Goal: Task Accomplishment & Management: Use online tool/utility

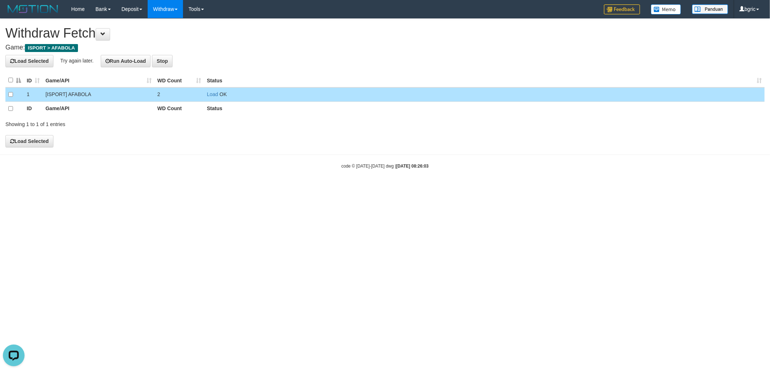
click at [216, 98] on td "Load OK" at bounding box center [484, 94] width 561 height 14
click at [214, 96] on link "Load" at bounding box center [212, 94] width 11 height 6
click at [210, 94] on link "Load" at bounding box center [212, 94] width 11 height 6
click at [217, 97] on td "Load OK" at bounding box center [484, 94] width 561 height 14
click at [216, 96] on link "Load" at bounding box center [212, 94] width 11 height 6
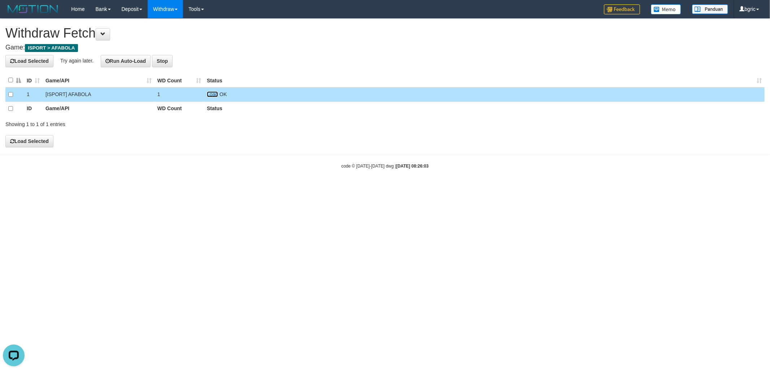
click at [210, 93] on link "Load" at bounding box center [212, 94] width 11 height 6
click at [213, 97] on td "Load OK" at bounding box center [484, 94] width 561 height 14
click at [213, 96] on link "Load" at bounding box center [212, 94] width 11 height 6
click at [207, 93] on td "Load OK" at bounding box center [484, 94] width 561 height 14
click at [211, 95] on link "Load" at bounding box center [212, 94] width 11 height 6
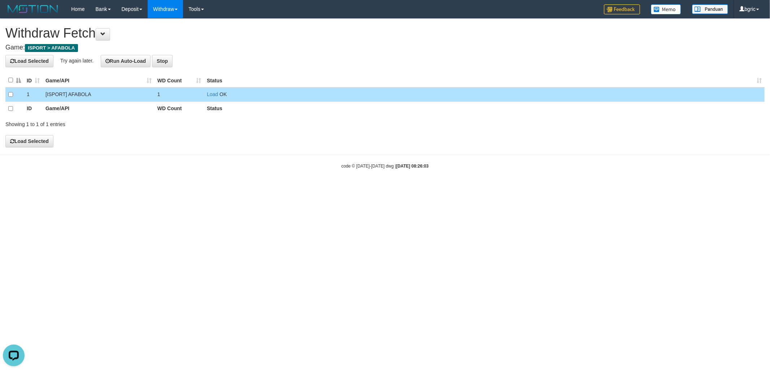
drag, startPoint x: 196, startPoint y: 94, endPoint x: 214, endPoint y: 93, distance: 18.1
click at [198, 94] on td "1" at bounding box center [179, 94] width 49 height 14
click at [214, 93] on link "Load" at bounding box center [212, 94] width 11 height 6
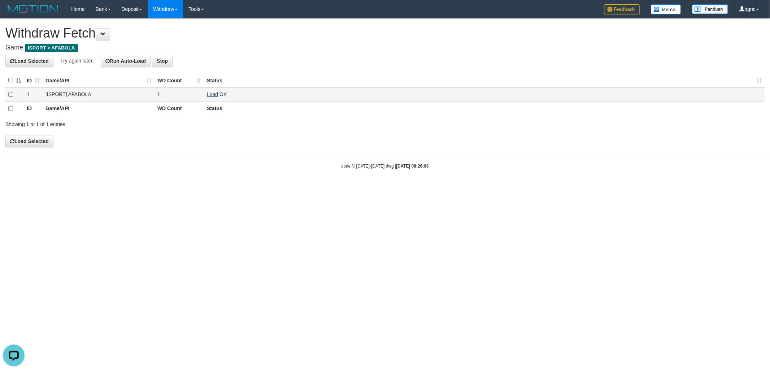
click at [207, 93] on td "Load OK" at bounding box center [484, 94] width 561 height 14
click at [211, 94] on link "Load" at bounding box center [212, 94] width 11 height 6
click at [214, 93] on link "Load" at bounding box center [212, 94] width 11 height 6
drag, startPoint x: 220, startPoint y: 103, endPoint x: 217, endPoint y: 97, distance: 6.5
click at [220, 101] on th "Status" at bounding box center [484, 108] width 561 height 14
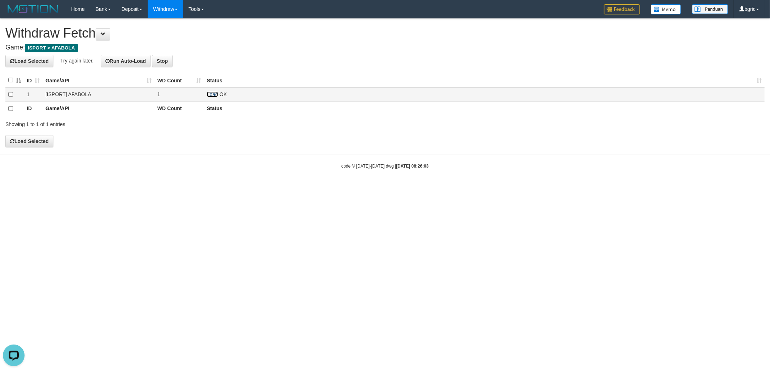
click at [214, 96] on link "Load" at bounding box center [212, 94] width 11 height 6
click at [208, 96] on link "Load" at bounding box center [212, 94] width 11 height 6
click at [217, 99] on td "Load OK" at bounding box center [484, 94] width 561 height 14
click at [217, 96] on link "Load" at bounding box center [212, 94] width 11 height 6
click at [213, 93] on link "Load" at bounding box center [212, 94] width 11 height 6
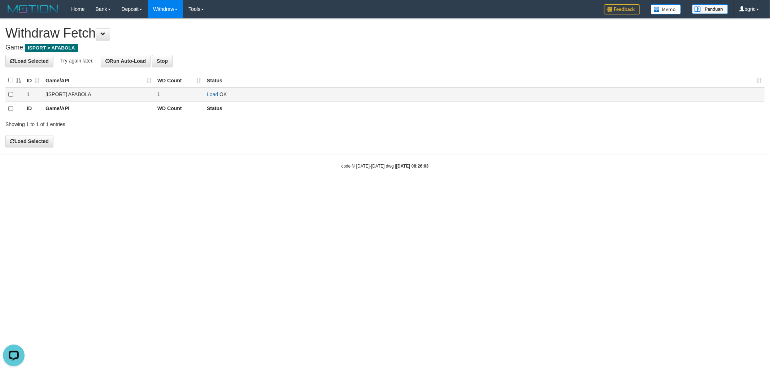
click at [218, 93] on td "Load OK" at bounding box center [484, 94] width 561 height 14
click at [215, 95] on link "Load" at bounding box center [212, 94] width 11 height 6
click at [215, 96] on link "Load" at bounding box center [212, 94] width 11 height 6
click at [212, 88] on td "Load OK" at bounding box center [484, 94] width 561 height 14
click at [213, 92] on link "Load" at bounding box center [212, 94] width 11 height 6
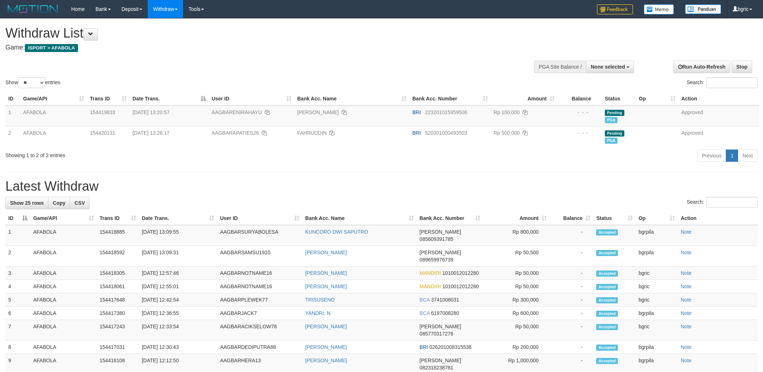
select select
select select "**"
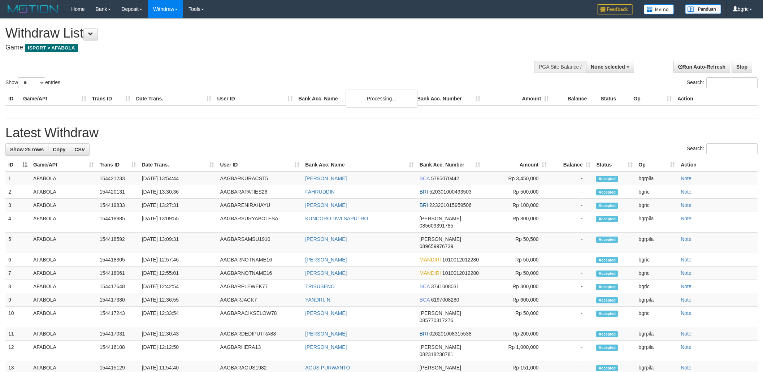
select select
select select "**"
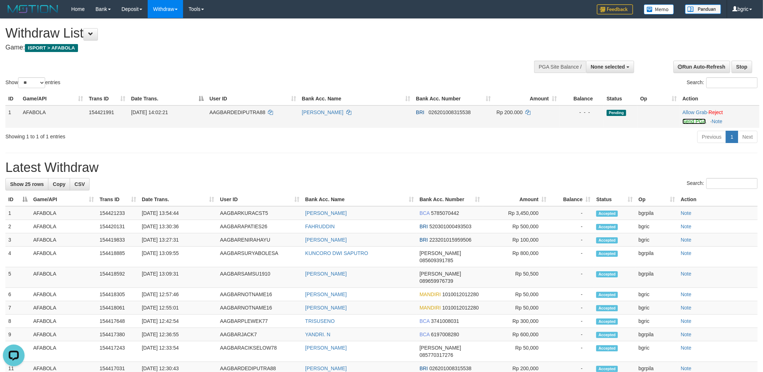
click at [685, 121] on link "Send PGA" at bounding box center [694, 121] width 23 height 6
click at [612, 146] on div "**********" at bounding box center [381, 322] width 763 height 606
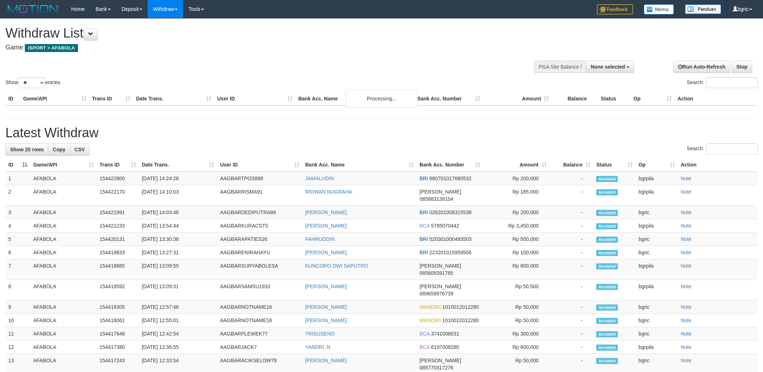
select select
select select "**"
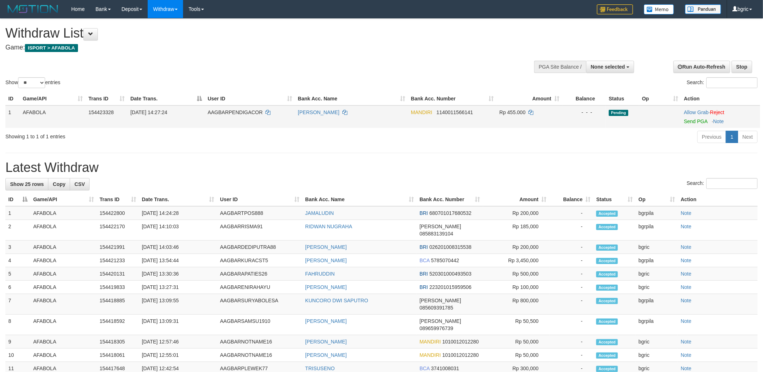
click at [683, 119] on td "Allow Grab · Reject Send PGA · Note" at bounding box center [720, 116] width 79 height 22
click at [696, 122] on link "Send PGA" at bounding box center [695, 121] width 23 height 6
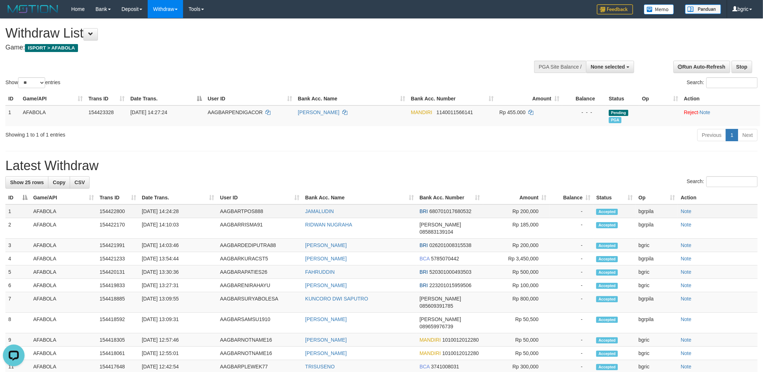
drag, startPoint x: 359, startPoint y: 137, endPoint x: 436, endPoint y: 212, distance: 106.7
click at [430, 217] on div "**********" at bounding box center [381, 324] width 763 height 611
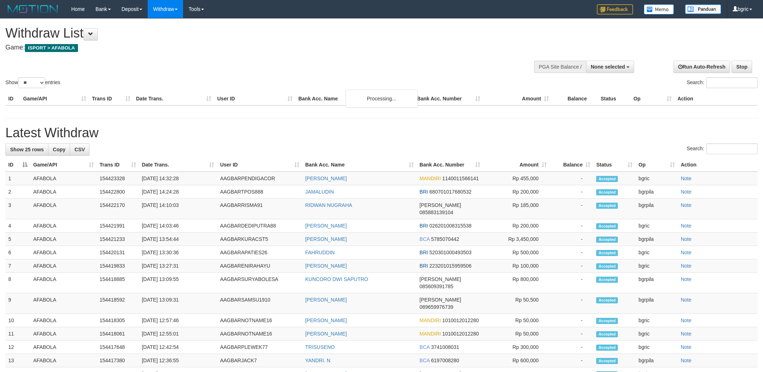
select select
select select "**"
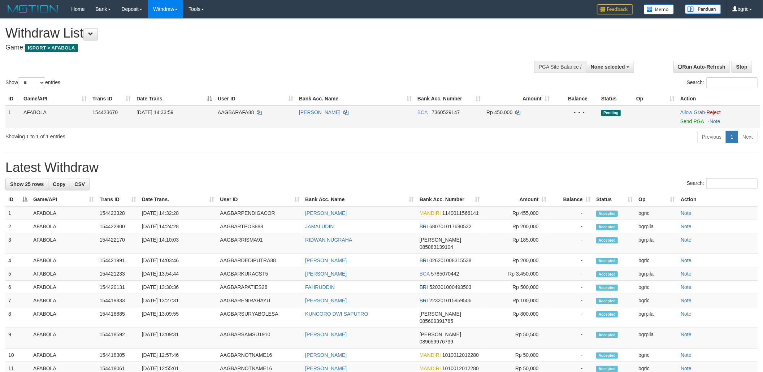
click at [675, 124] on td at bounding box center [655, 116] width 44 height 22
click at [692, 120] on link "Send PGA" at bounding box center [691, 121] width 23 height 6
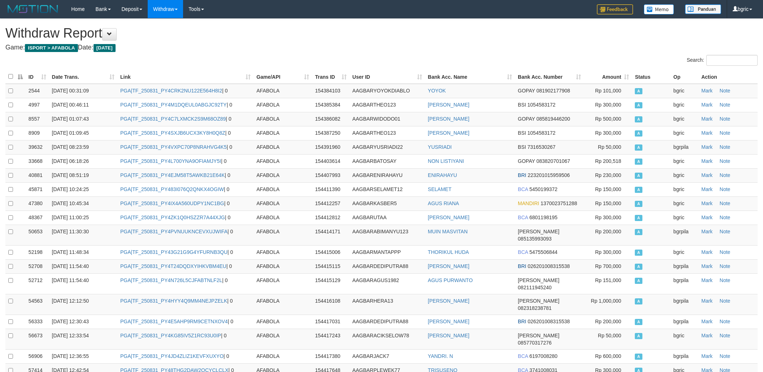
scroll to position [228, 0]
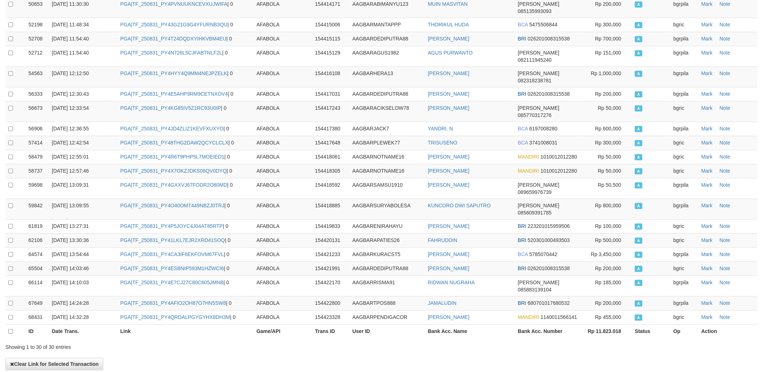
click at [179, 324] on th "Link" at bounding box center [185, 331] width 136 height 14
drag, startPoint x: 179, startPoint y: 286, endPoint x: 291, endPoint y: 272, distance: 112.6
click at [179, 324] on th "Link" at bounding box center [185, 331] width 136 height 14
click at [137, 310] on td "PGA|TF_250831_PY4QRDALPGYGYHX8DH3M | 0" at bounding box center [185, 317] width 136 height 14
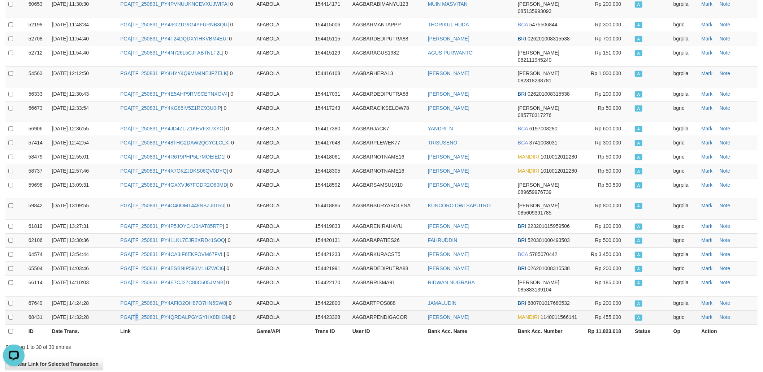
click at [137, 310] on td "PGA|TF_250831_PY4QRDALPGYGYHX8DH3M | 0" at bounding box center [185, 317] width 136 height 14
copy td "TF_250831_PY4QRDALPGYGYHX8DH3M"
click at [137, 310] on td "PGA|TF_250831_PY4QRDALPGYGYHX8DH3M | 0" at bounding box center [185, 317] width 136 height 14
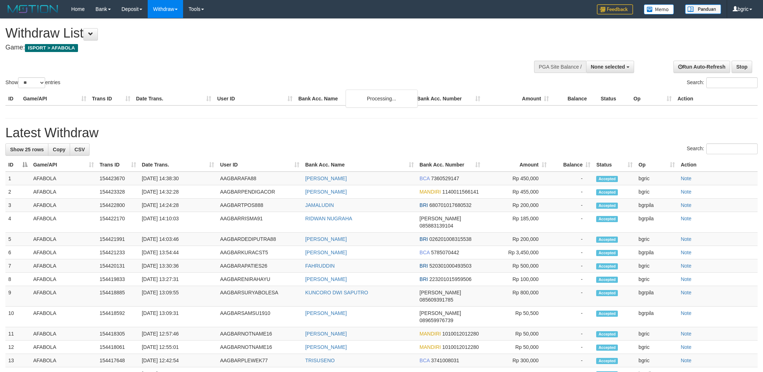
select select
select select "**"
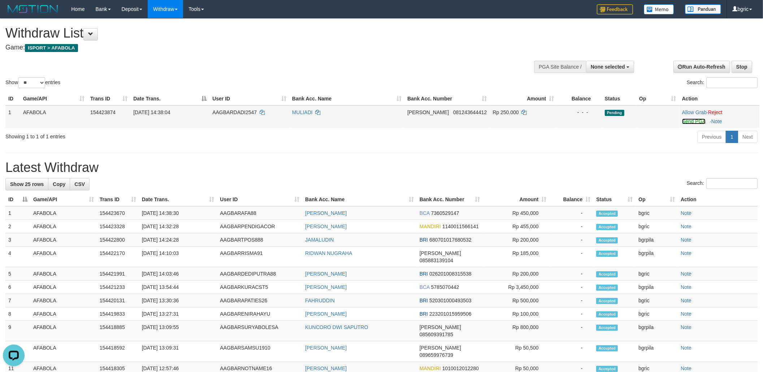
click at [684, 121] on link "Send PGA" at bounding box center [693, 121] width 23 height 6
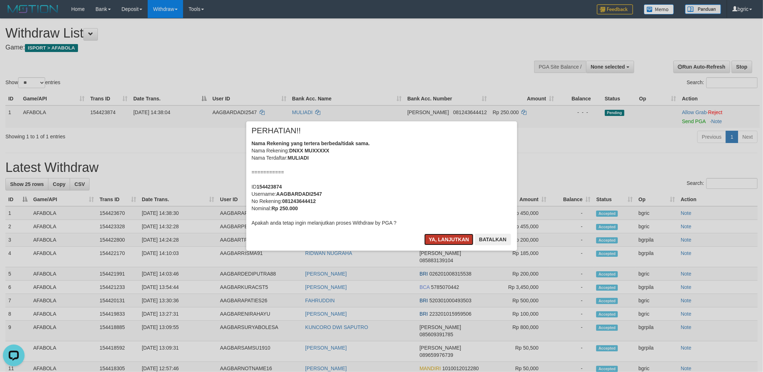
click at [438, 238] on button "Ya, lanjutkan" at bounding box center [448, 240] width 49 height 12
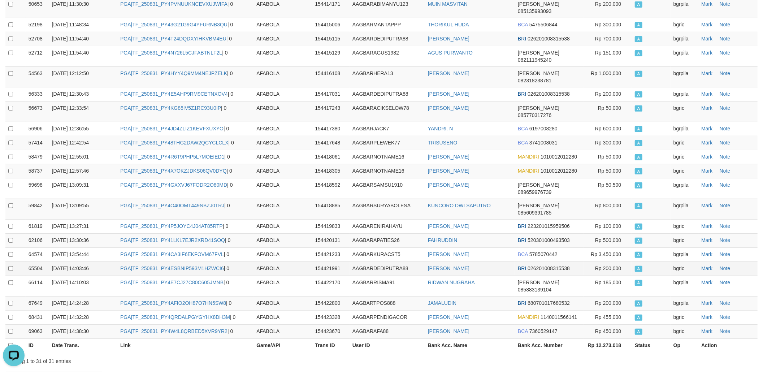
click at [508, 261] on td "[PERSON_NAME]" at bounding box center [470, 268] width 90 height 14
click at [160, 328] on link "PGA|TF_250831_PY4W4L8QRBED5XVR9YR2" at bounding box center [173, 331] width 107 height 6
click at [162, 338] on th "Link" at bounding box center [185, 345] width 136 height 14
click at [164, 324] on td "PGA|TF_250831_PY4W4L8QRBED5XVR9YR2 | 0" at bounding box center [185, 331] width 136 height 14
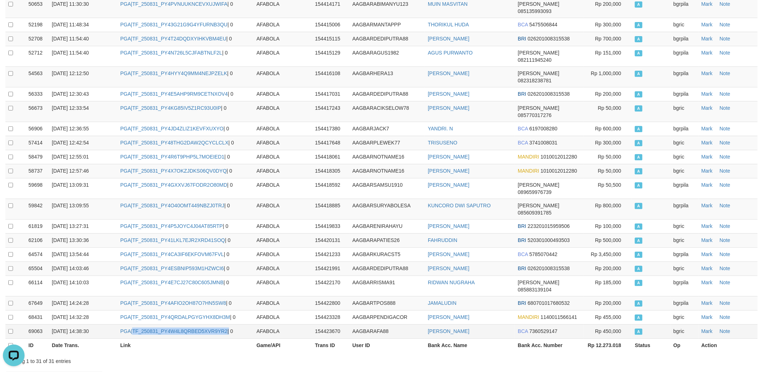
click at [164, 324] on td "PGA|TF_250831_PY4W4L8QRBED5XVR9YR2 | 0" at bounding box center [185, 331] width 136 height 14
copy td "TF_250831_PY4W4L8QRBED5XVR9YR2"
click at [476, 296] on td "JAMALUDIN" at bounding box center [470, 303] width 90 height 14
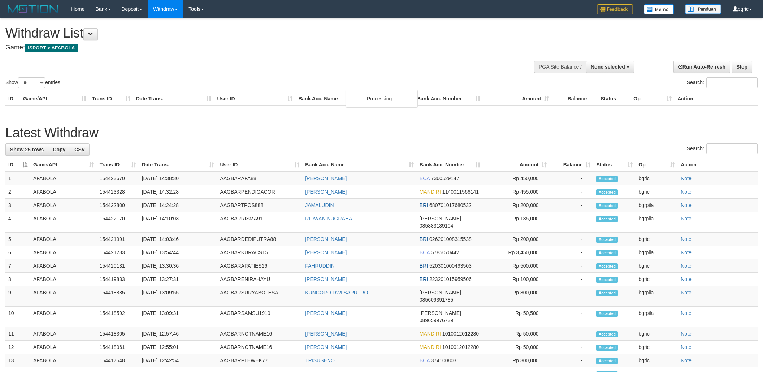
select select
select select "**"
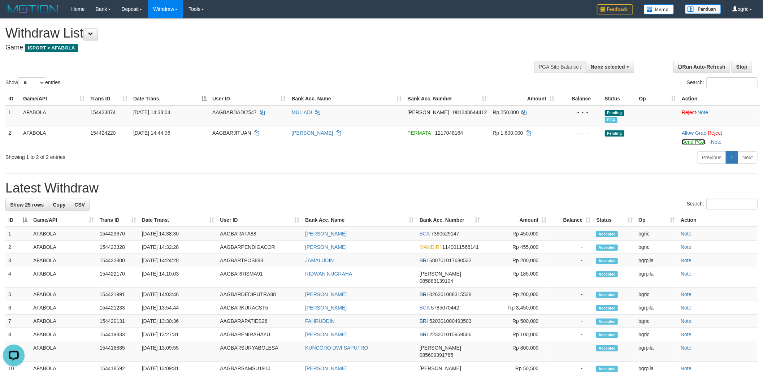
drag, startPoint x: 691, startPoint y: 142, endPoint x: 265, endPoint y: 188, distance: 428.2
click at [691, 142] on link "Send PGA" at bounding box center [693, 142] width 23 height 6
click at [227, 179] on div "**********" at bounding box center [381, 336] width 763 height 634
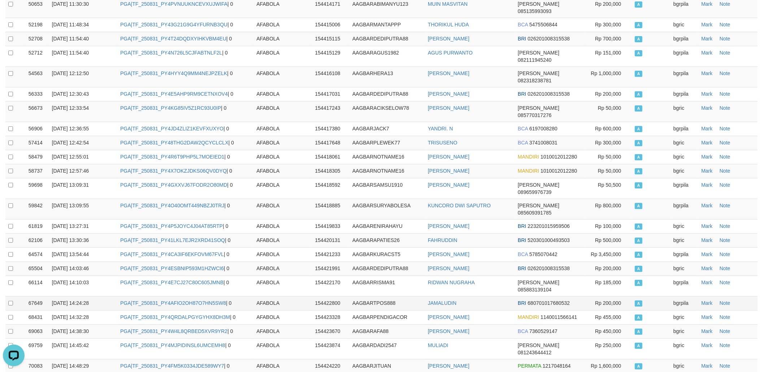
drag, startPoint x: 558, startPoint y: 240, endPoint x: 549, endPoint y: 260, distance: 22.5
click at [557, 261] on td "BRI 026201008315538" at bounding box center [549, 268] width 69 height 14
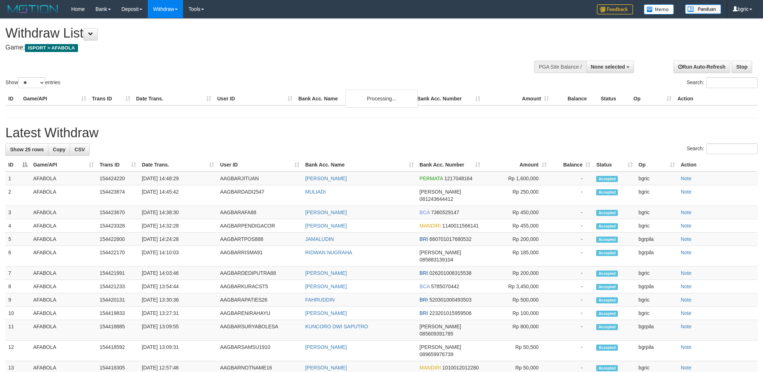
select select
select select "**"
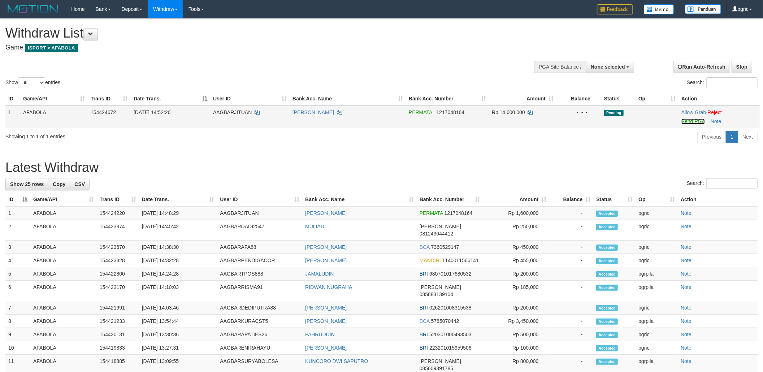
click at [697, 121] on link "Send PGA" at bounding box center [692, 121] width 23 height 6
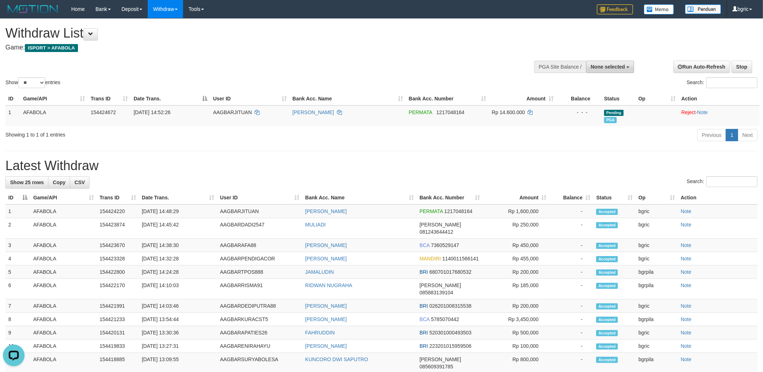
click at [624, 68] on span "None selected" at bounding box center [608, 67] width 34 height 6
click at [600, 103] on label "[ISPORT] AFABOLA" at bounding box center [600, 103] width 68 height 9
select select "****"
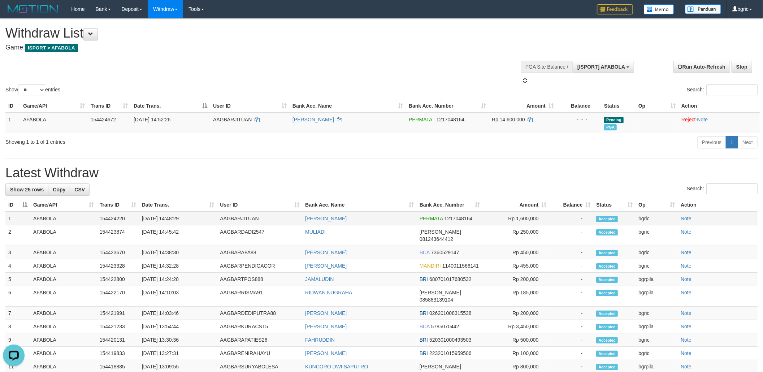
scroll to position [6, 0]
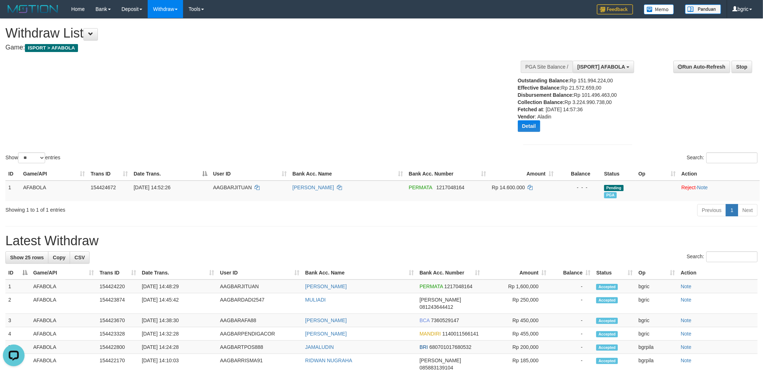
click at [576, 111] on div "Outstanding Balance: Rp 151.994.224,00 Effective Balance: Rp 21.572.659,00 Disb…" at bounding box center [568, 107] width 100 height 60
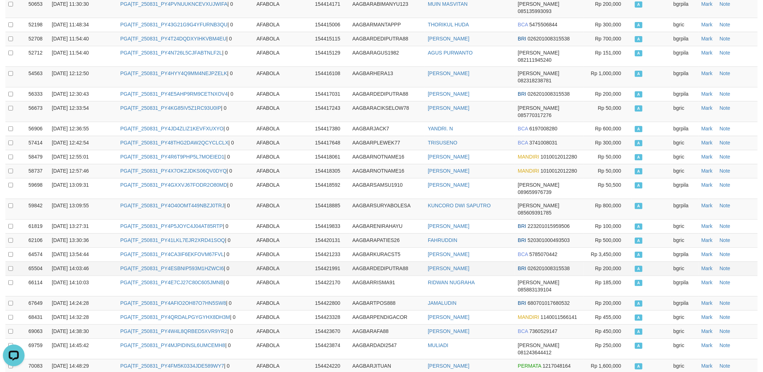
click at [607, 261] on td "Rp 200,000" at bounding box center [608, 268] width 48 height 14
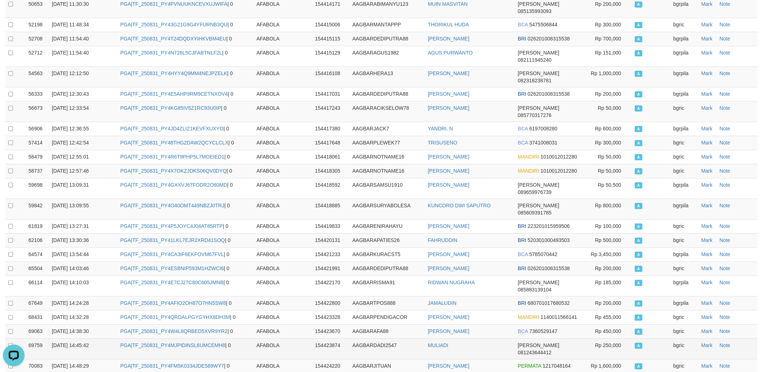
click at [158, 338] on td "PGA|TF_250831_PY4MJPIDINSL6UMCEMH8 | 0" at bounding box center [185, 348] width 136 height 21
copy td "TF_250831_PY4MJPIDINSL6UMCEMH8"
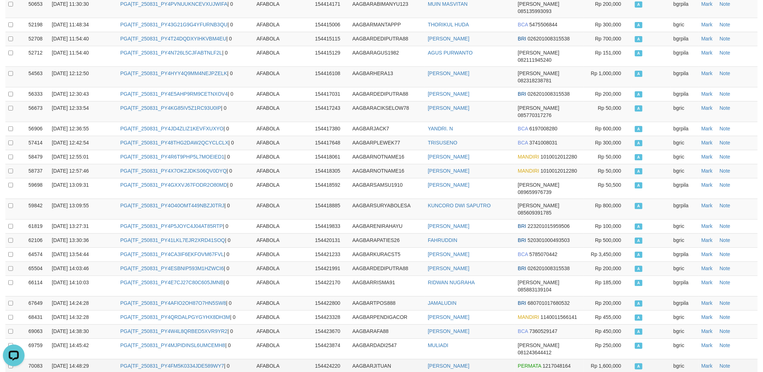
click at [168, 359] on td "PGA|TF_250831_PY4FM5K0334JDE589WY7 | 0" at bounding box center [185, 366] width 136 height 14
copy td "TF_250831_PY4FM5K0334JDE589WY7"
click at [556, 300] on span "680701017680532" at bounding box center [549, 303] width 42 height 6
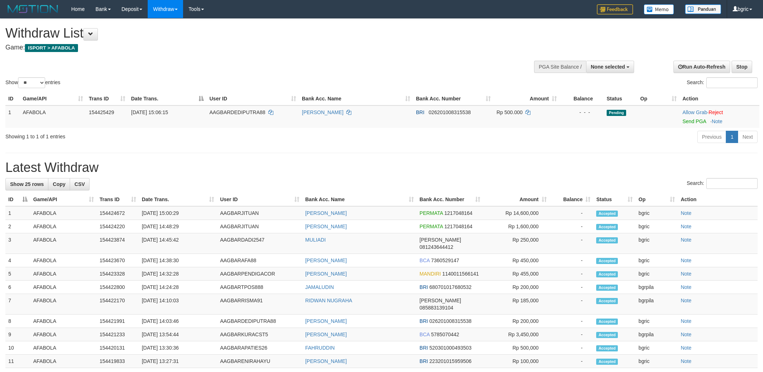
select select
select select "**"
click at [693, 121] on link "Send PGA" at bounding box center [694, 121] width 23 height 6
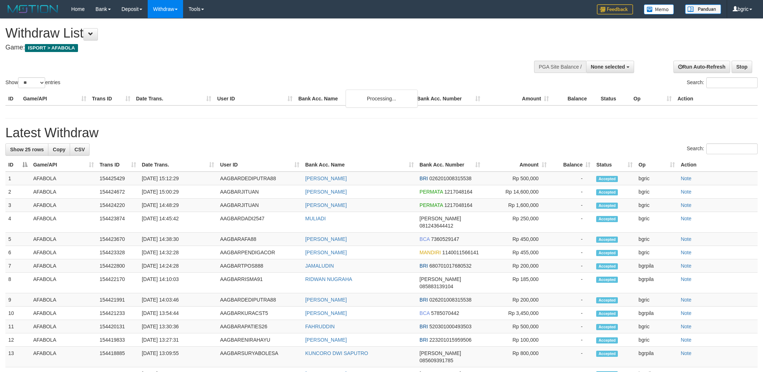
select select
select select "**"
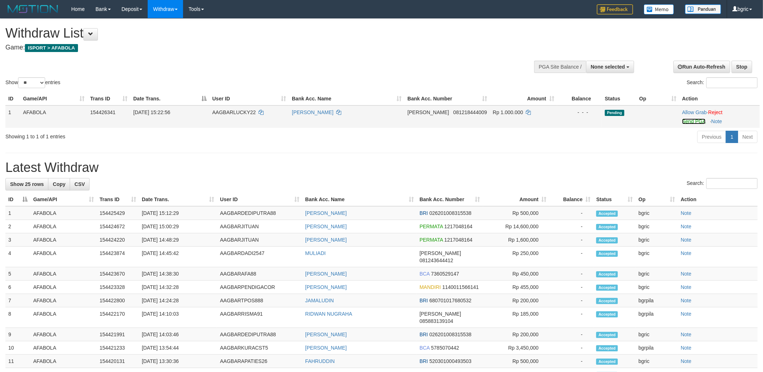
click at [694, 119] on link "Send PGA" at bounding box center [693, 121] width 23 height 6
click at [687, 122] on link "Send PGA" at bounding box center [693, 121] width 23 height 6
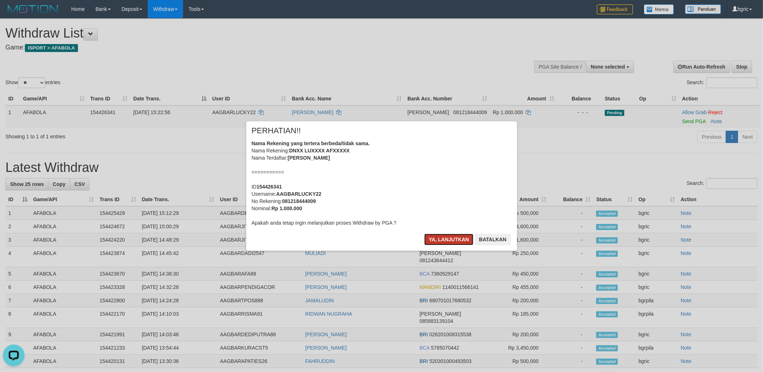
click at [428, 237] on button "Ya, lanjutkan" at bounding box center [448, 240] width 49 height 12
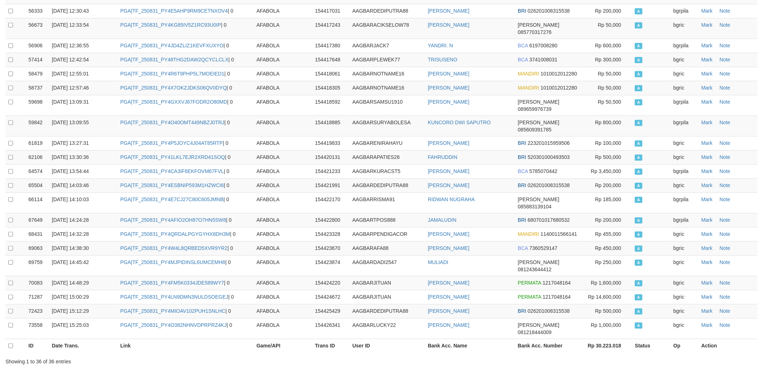
scroll to position [313, 0]
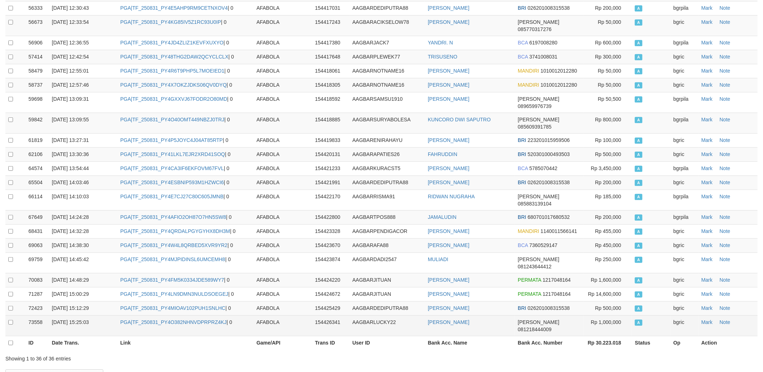
click at [156, 315] on td "PGA|TF_250831_PY4O382NHNVDPRPRZ4KJ | 0" at bounding box center [185, 325] width 136 height 21
copy td "TF_250831_PY4O382NHNVDPRPRZ4KJ"
click at [156, 315] on td "PGA|TF_250831_PY4O382NHNVDPRPRZ4KJ | 0" at bounding box center [185, 325] width 136 height 21
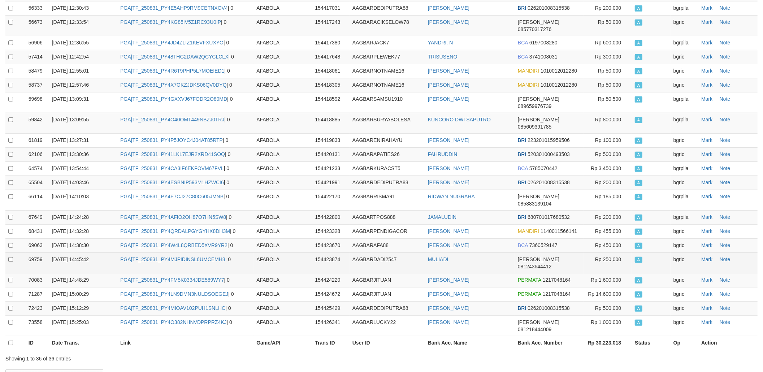
click at [441, 252] on td "MULIADI" at bounding box center [470, 262] width 90 height 21
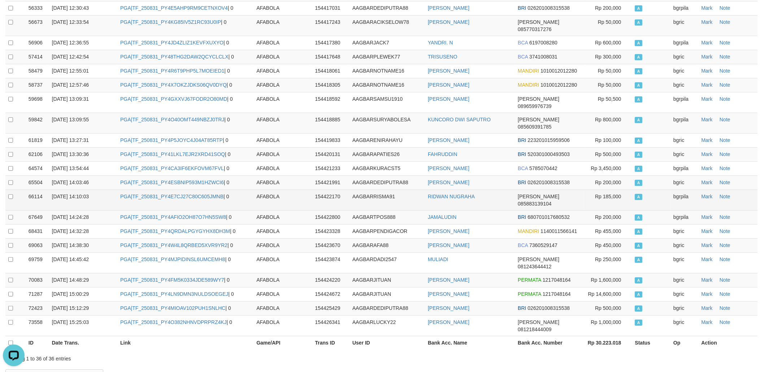
click at [421, 190] on td "AAGBARRISMA91" at bounding box center [387, 200] width 75 height 21
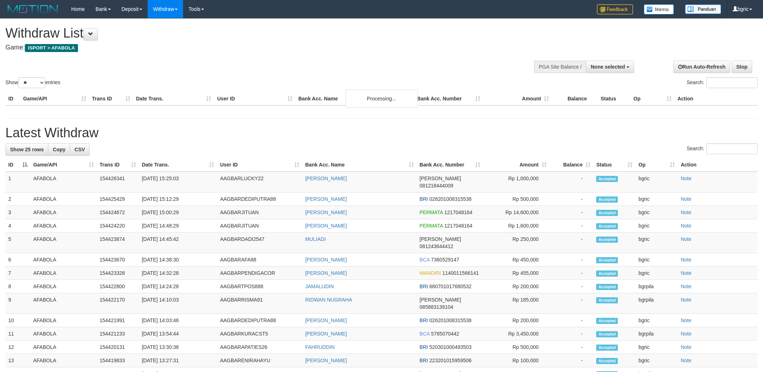
select select
select select "**"
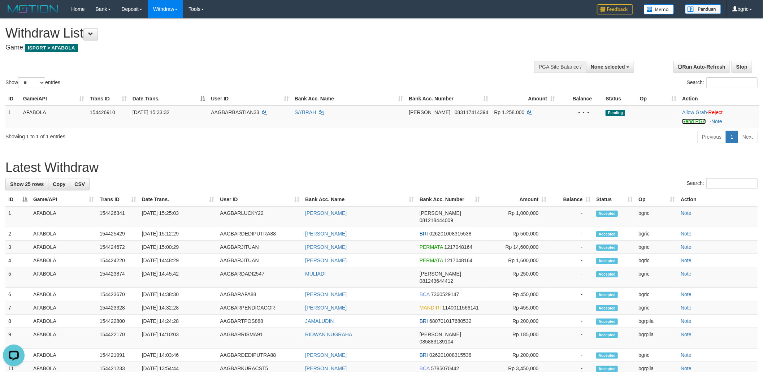
click at [697, 123] on link "Send PGA" at bounding box center [693, 121] width 23 height 6
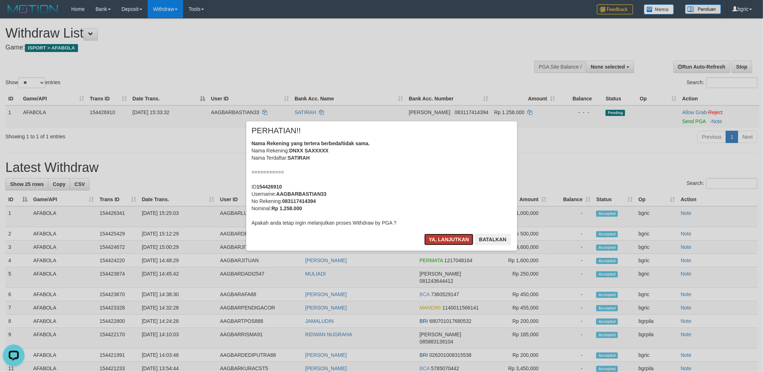
click at [444, 241] on button "Ya, lanjutkan" at bounding box center [448, 240] width 49 height 12
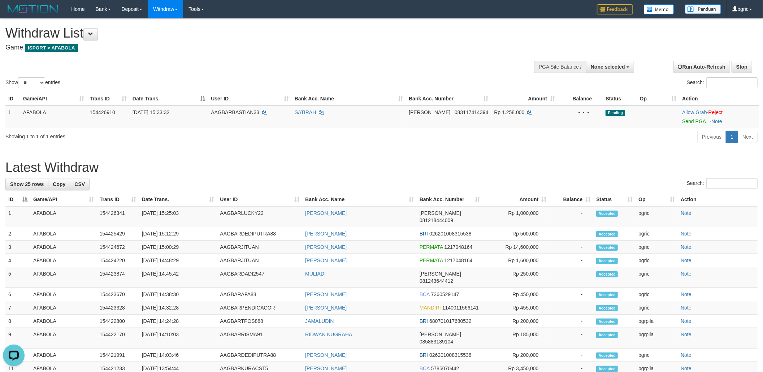
click at [443, 173] on h1 "Latest Withdraw" at bounding box center [381, 167] width 752 height 14
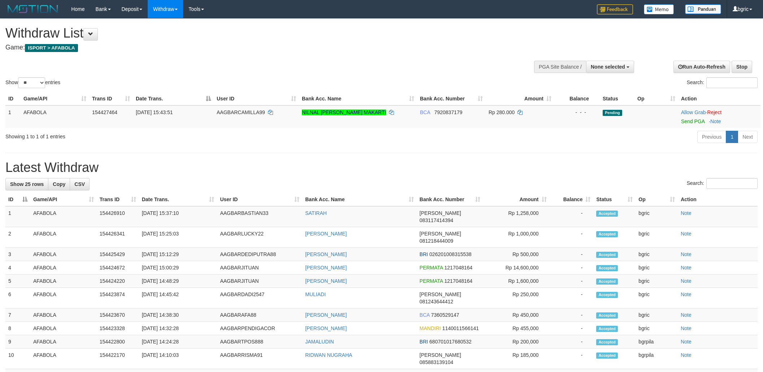
select select
select select "**"
click at [684, 122] on link "Send PGA" at bounding box center [692, 121] width 23 height 6
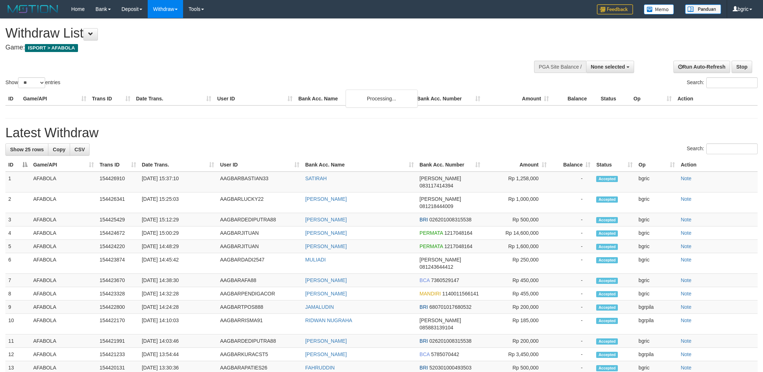
select select
select select "**"
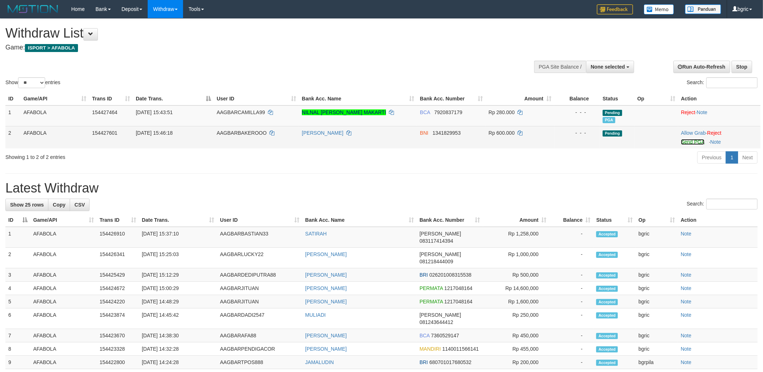
click at [683, 140] on link "Send PGA" at bounding box center [692, 142] width 23 height 6
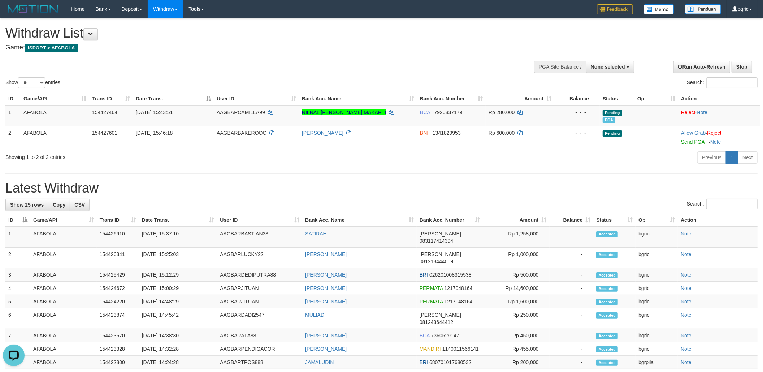
click at [304, 163] on div "Showing 1 to 2 of 2 entries Previous 1 Next" at bounding box center [381, 159] width 763 height 16
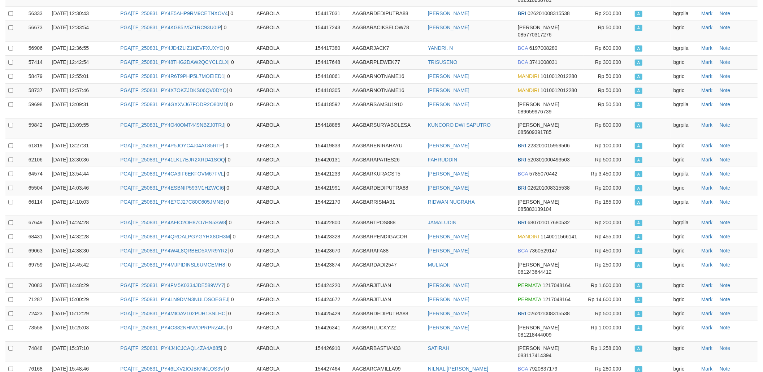
scroll to position [313, 0]
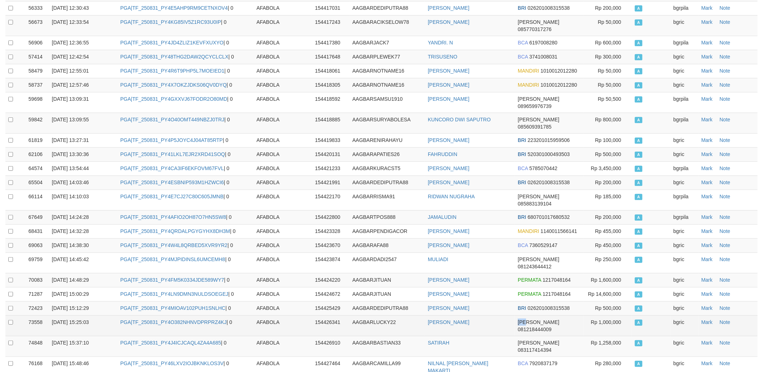
click at [512, 315] on tr "73558 31/08/2025 15:25:03 PGA|TF_250831_PY4O382NHNVDPRPRZ4KJ | 0 AFABOLA 154426…" at bounding box center [381, 325] width 752 height 21
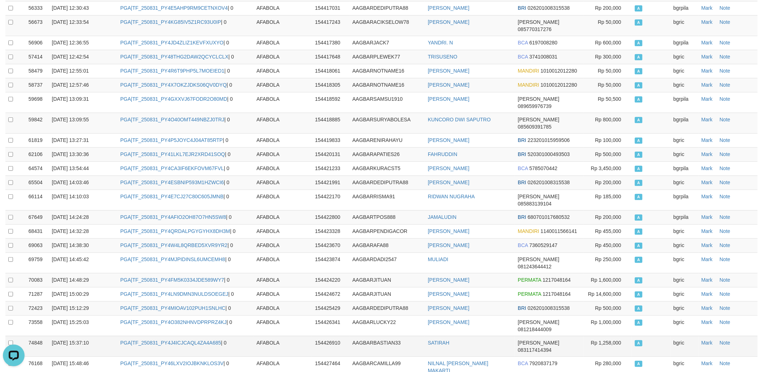
scroll to position [0, 0]
click at [165, 336] on td "PGA|TF_250831_PY4J4ICJCAQL4ZA4A685 | 0" at bounding box center [185, 346] width 136 height 21
copy td "TF_250831_PY4J4ICJCAQL4ZA4A685"
click at [165, 336] on td "PGA|TF_250831_PY4J4ICJCAQL4ZA4A685 | 0" at bounding box center [185, 346] width 136 height 21
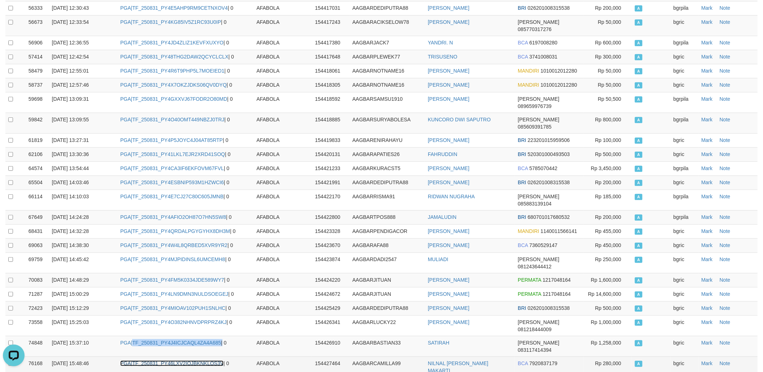
click at [165, 360] on link "PGA|TF_250831_PY46LXV2IOJBKNKLOS3V" at bounding box center [171, 363] width 103 height 6
click at [165, 356] on td "PGA|TF_250831_PY46LXV2IOJBKNKLOS3V | 0" at bounding box center [185, 366] width 136 height 21
copy td "TF_250831_PY46LXV2IOJBKNKLOS3V"
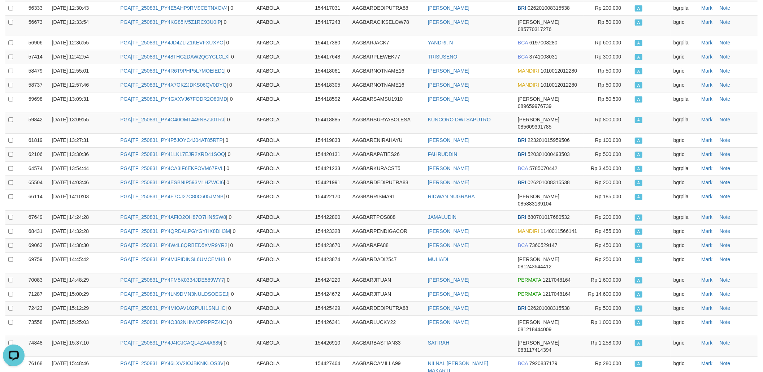
copy td "TF_250831_PY4S74H3VUYQUZV9S6OJ"
drag, startPoint x: 194, startPoint y: 326, endPoint x: 697, endPoint y: 308, distance: 503.7
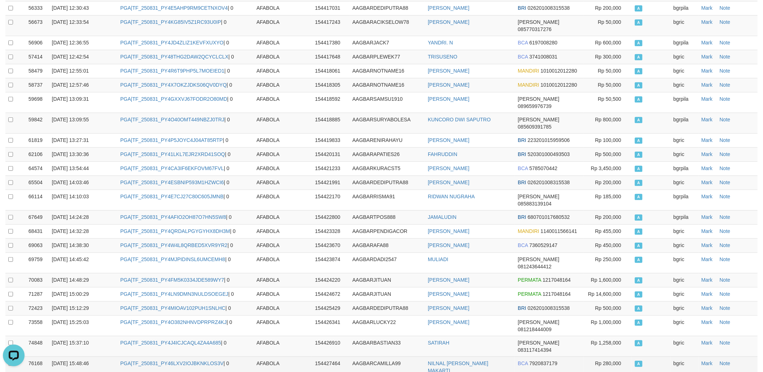
copy link "TF_250831_PY4S74H3VUYQUZV9S6OJ"
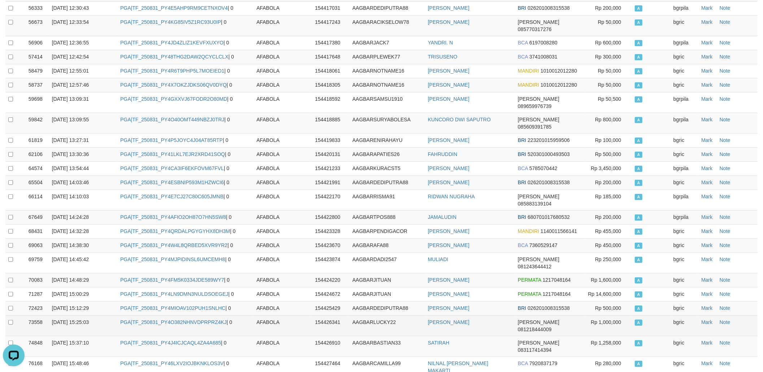
click at [599, 315] on td "Rp 1,000,000" at bounding box center [608, 325] width 48 height 21
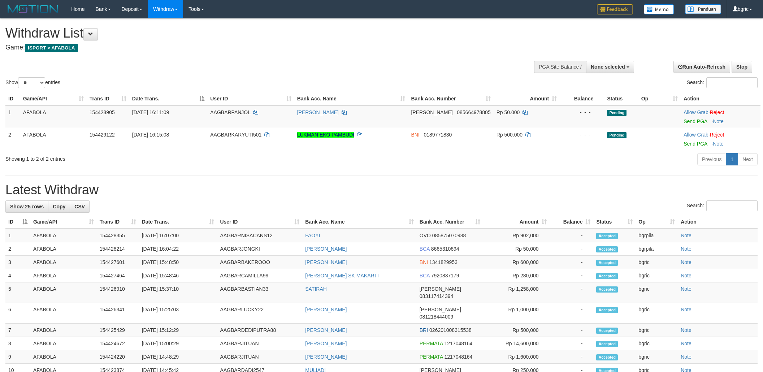
select select
select select "**"
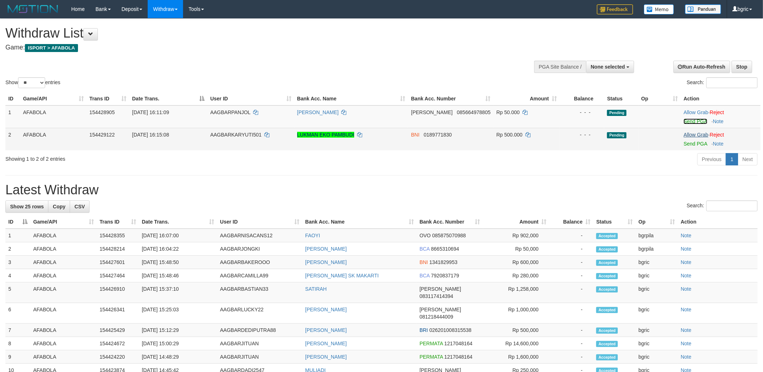
click at [700, 123] on link "Send PGA" at bounding box center [695, 121] width 23 height 6
click at [694, 144] on link "Send PGA" at bounding box center [695, 144] width 23 height 6
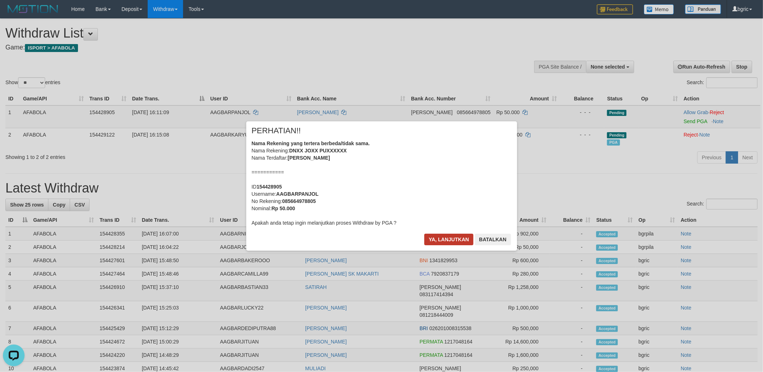
drag, startPoint x: 424, startPoint y: 230, endPoint x: 427, endPoint y: 234, distance: 4.9
click at [425, 232] on div "× PERHATIAN!! Nama Rekening yang tertera berbeda/tidak sama. Nama Rekening: DNX…" at bounding box center [381, 185] width 271 height 129
click at [428, 234] on button "Ya, lanjutkan" at bounding box center [448, 240] width 49 height 12
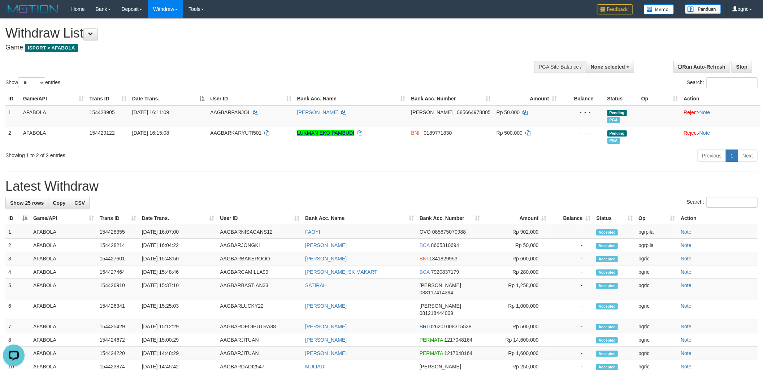
click at [316, 186] on h1 "Latest Withdraw" at bounding box center [381, 186] width 752 height 14
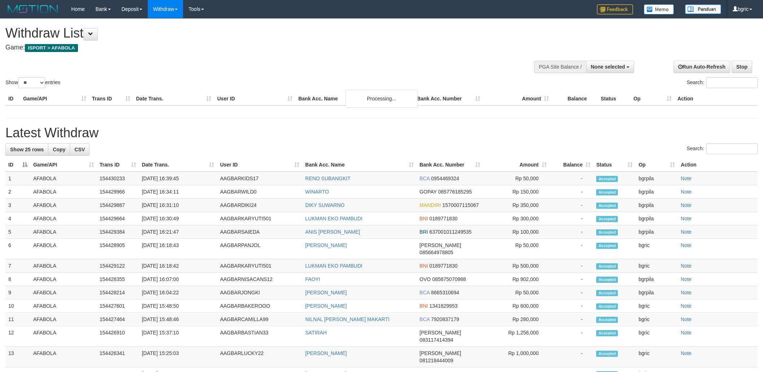
select select
select select "**"
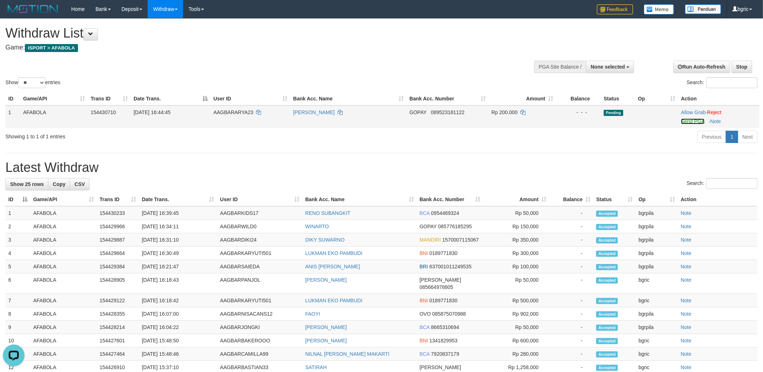
click at [695, 119] on link "Send PGA" at bounding box center [692, 121] width 23 height 6
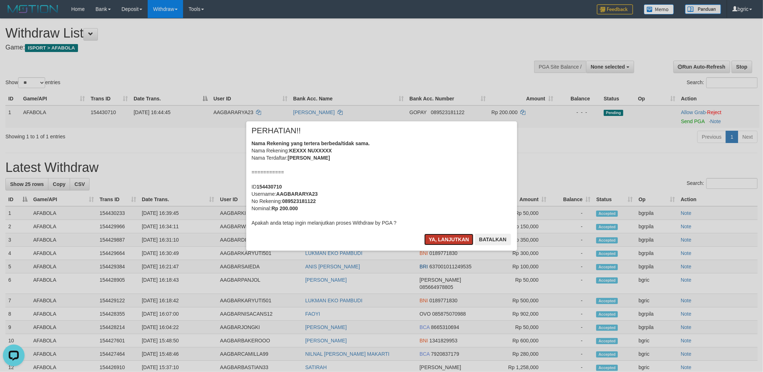
click at [461, 244] on button "Ya, lanjutkan" at bounding box center [448, 240] width 49 height 12
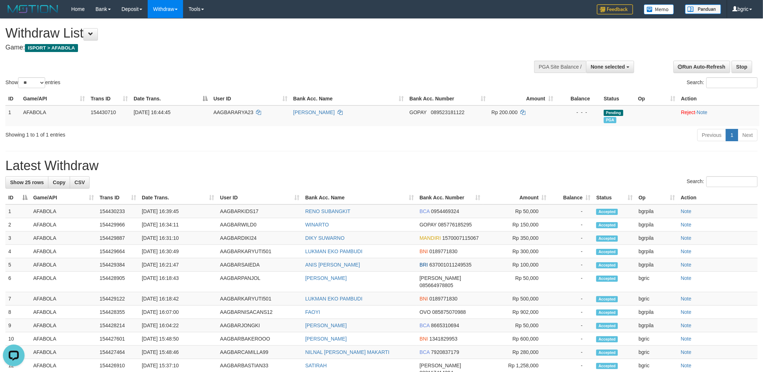
click at [485, 162] on h1 "Latest Withdraw" at bounding box center [381, 166] width 752 height 14
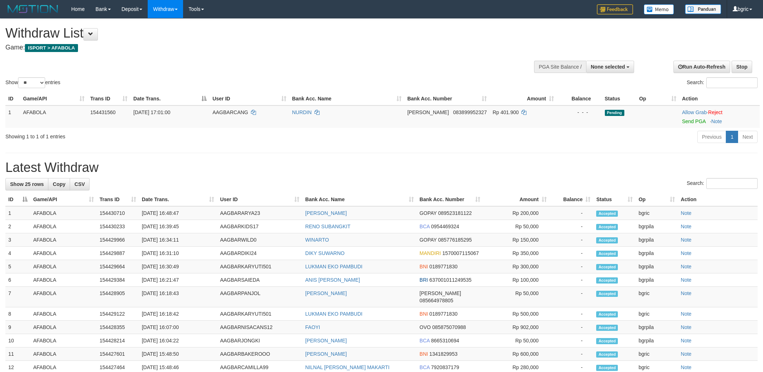
select select
select select "**"
drag, startPoint x: 684, startPoint y: 121, endPoint x: 540, endPoint y: 157, distance: 148.5
click at [684, 121] on link "Send PGA" at bounding box center [693, 121] width 23 height 6
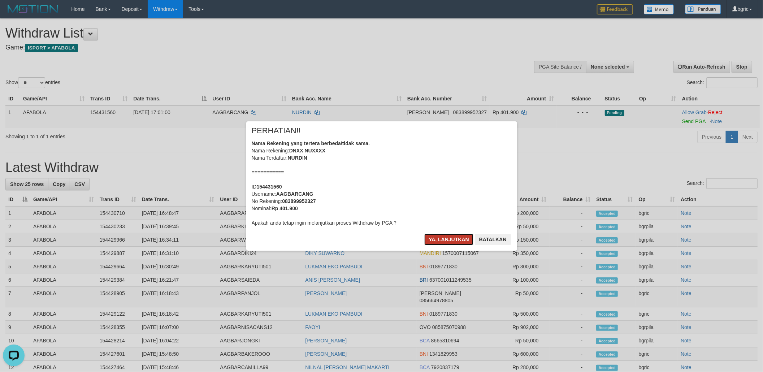
click at [453, 242] on button "Ya, lanjutkan" at bounding box center [448, 240] width 49 height 12
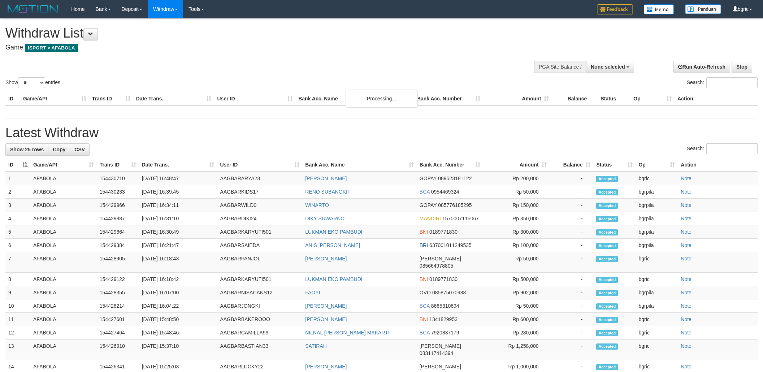
select select
select select "**"
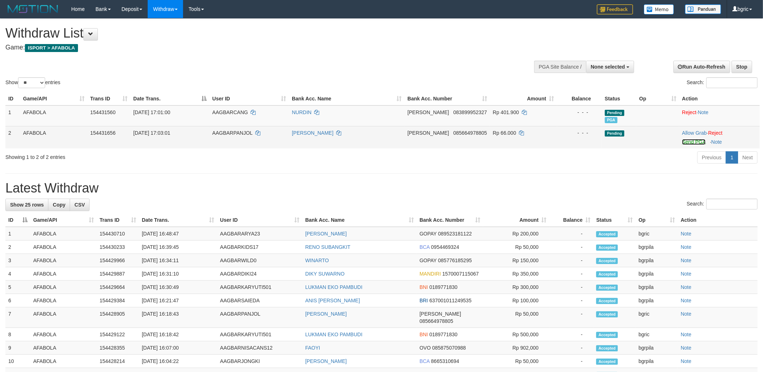
click at [689, 143] on link "Send PGA" at bounding box center [693, 142] width 23 height 6
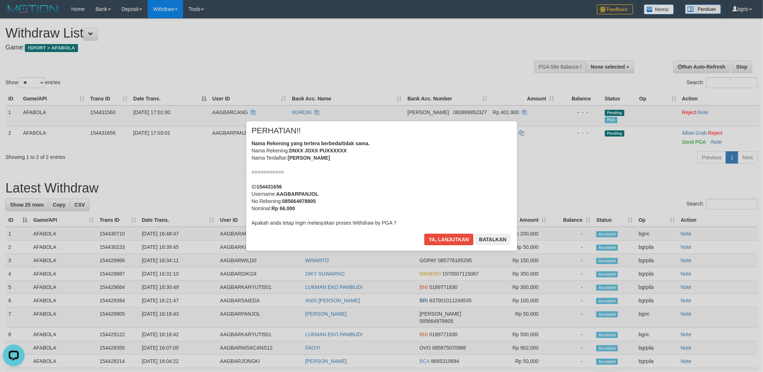
click at [456, 246] on div "Ya, lanjutkan Batalkan" at bounding box center [468, 242] width 88 height 17
click at [451, 238] on button "Ya, lanjutkan" at bounding box center [448, 240] width 49 height 12
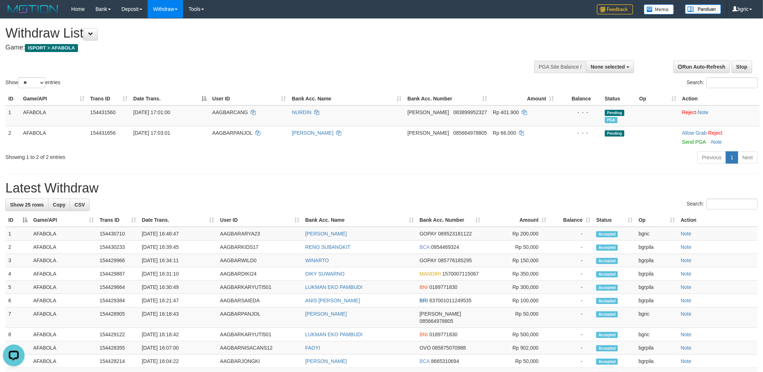
click at [465, 181] on h1 "Latest Withdraw" at bounding box center [381, 188] width 752 height 14
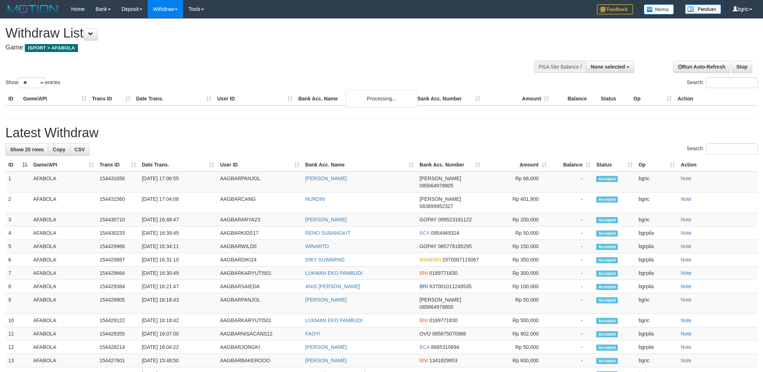
select select
select select "**"
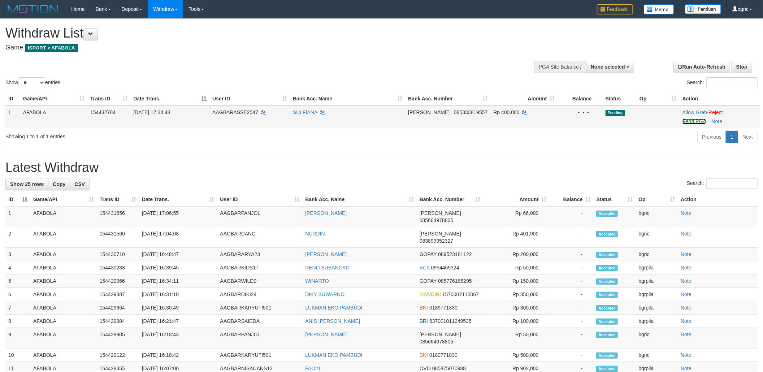
click at [698, 124] on link "Send PGA" at bounding box center [694, 121] width 23 height 6
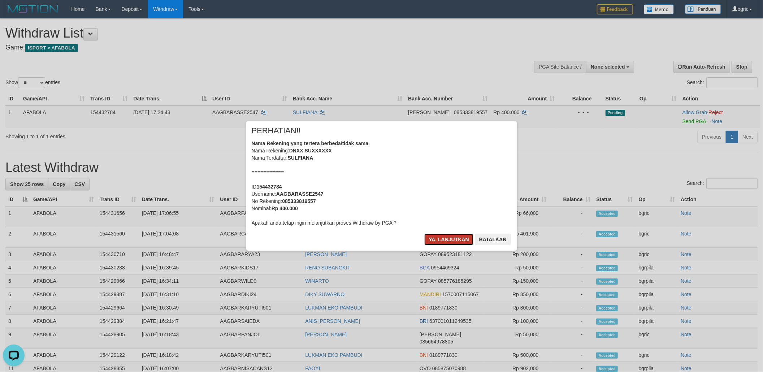
click at [439, 242] on button "Ya, lanjutkan" at bounding box center [448, 240] width 49 height 12
